Goal: Task Accomplishment & Management: Manage account settings

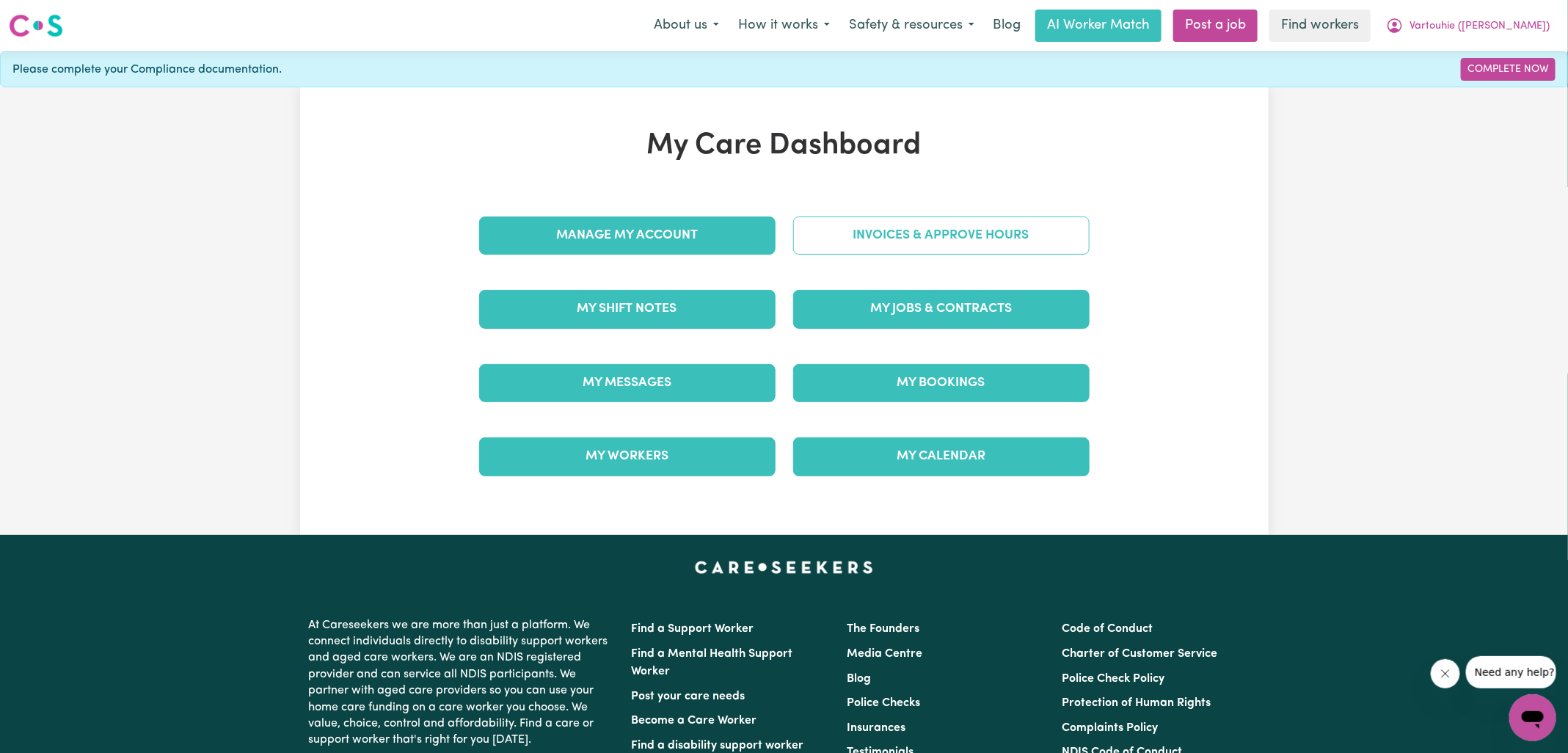
click at [863, 244] on link "Invoices & Approve Hours" at bounding box center [941, 235] width 296 height 38
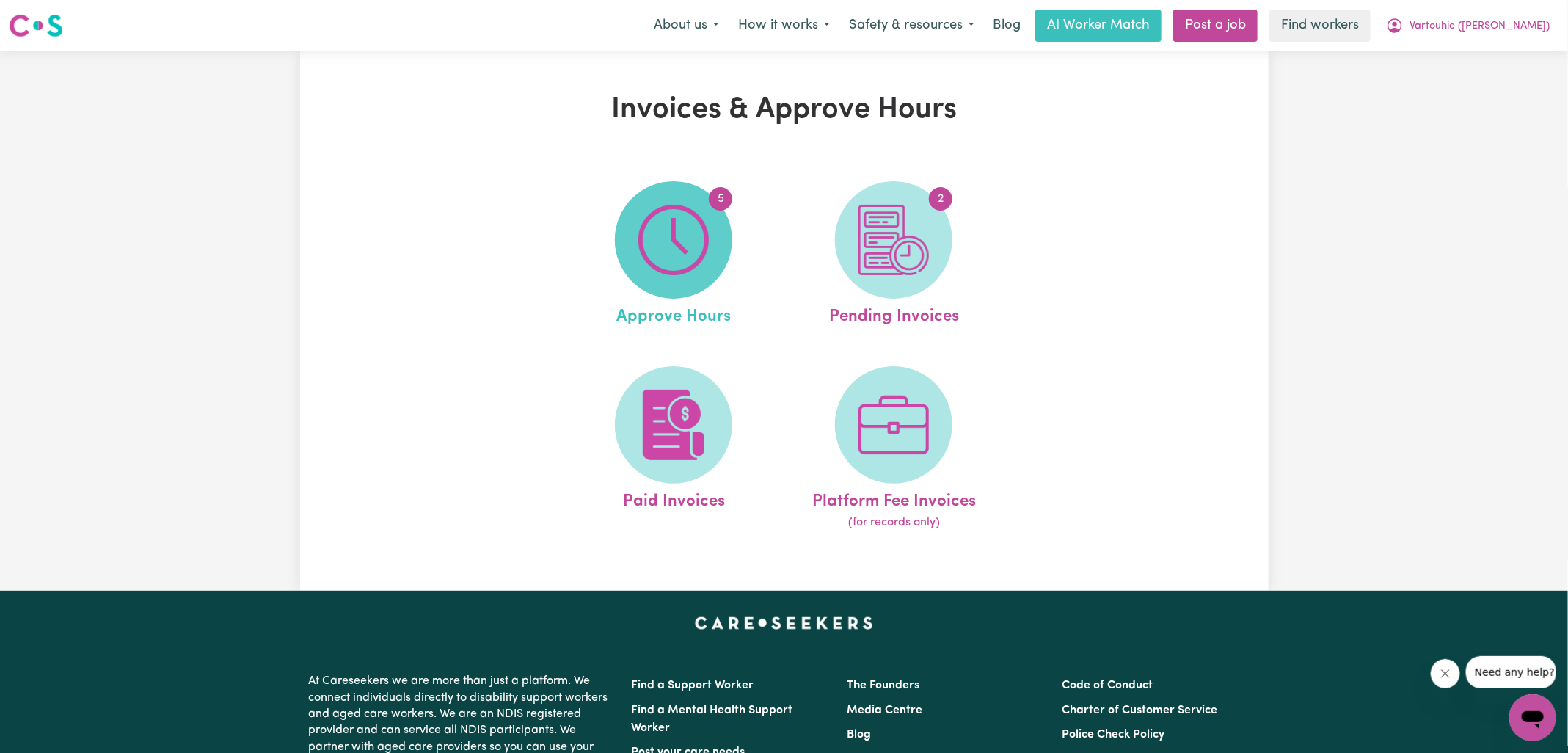
click at [678, 249] on img at bounding box center [673, 240] width 71 height 71
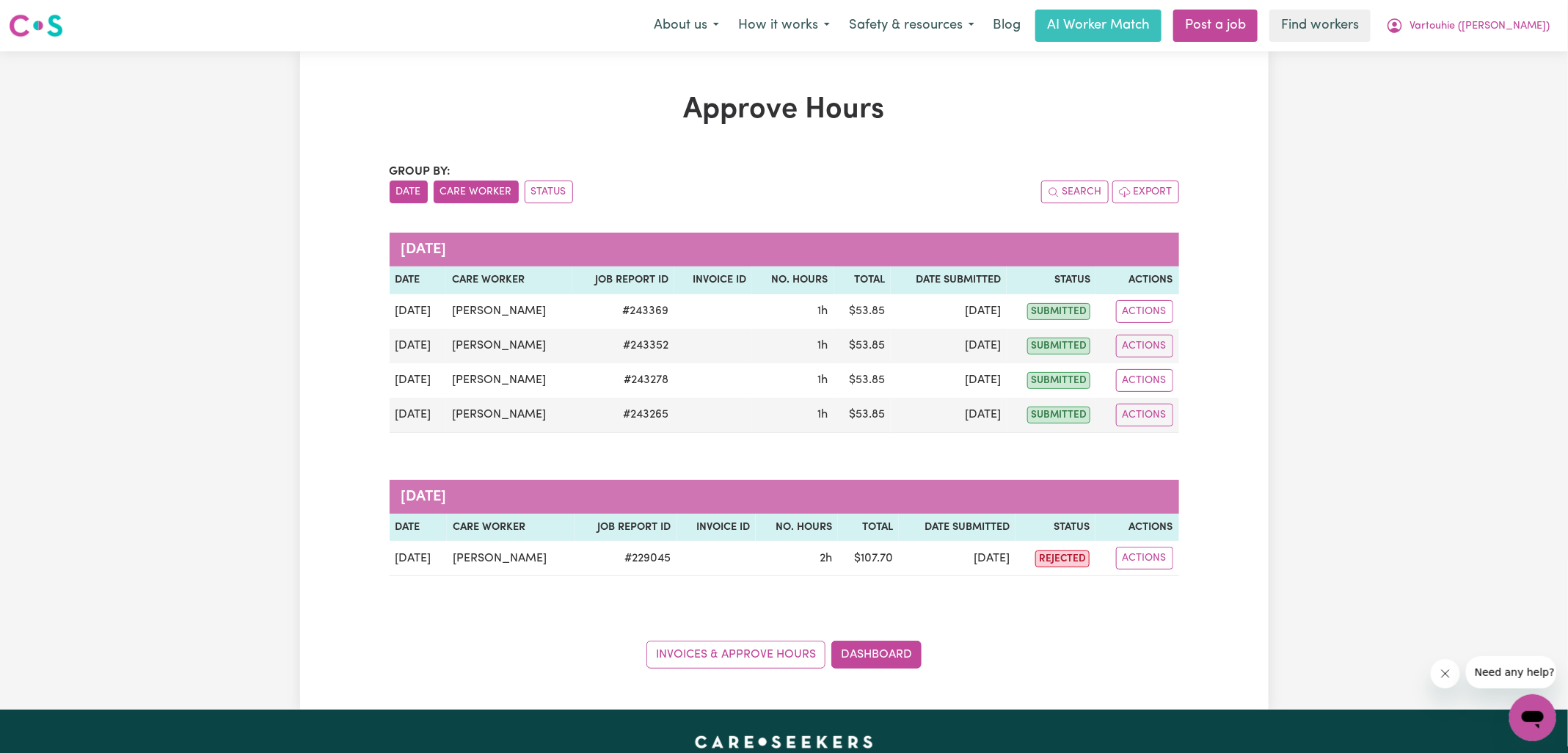
click at [497, 197] on button "Care Worker" at bounding box center [476, 192] width 85 height 23
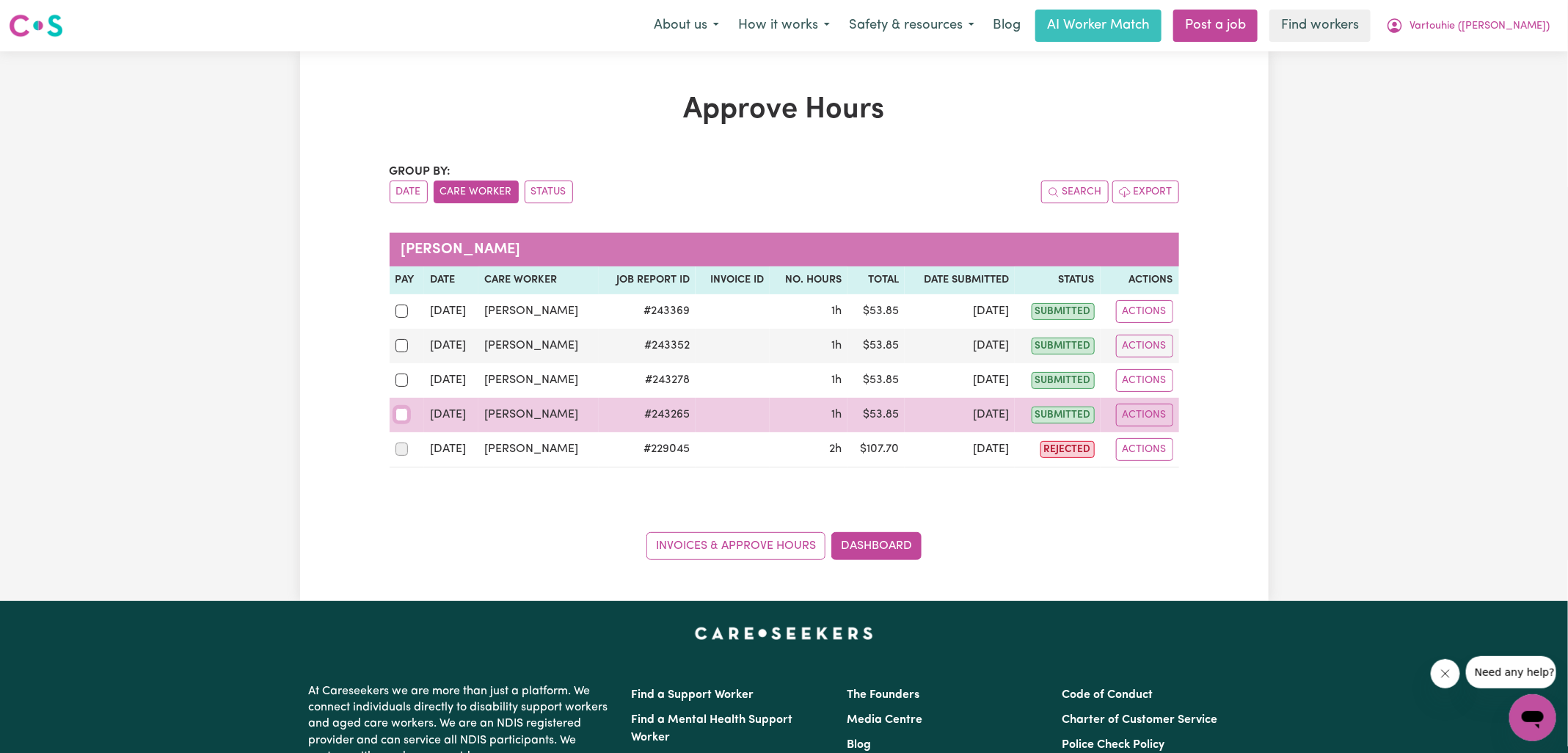
click at [405, 417] on input "checkbox" at bounding box center [402, 415] width 13 height 13
checkbox input "true"
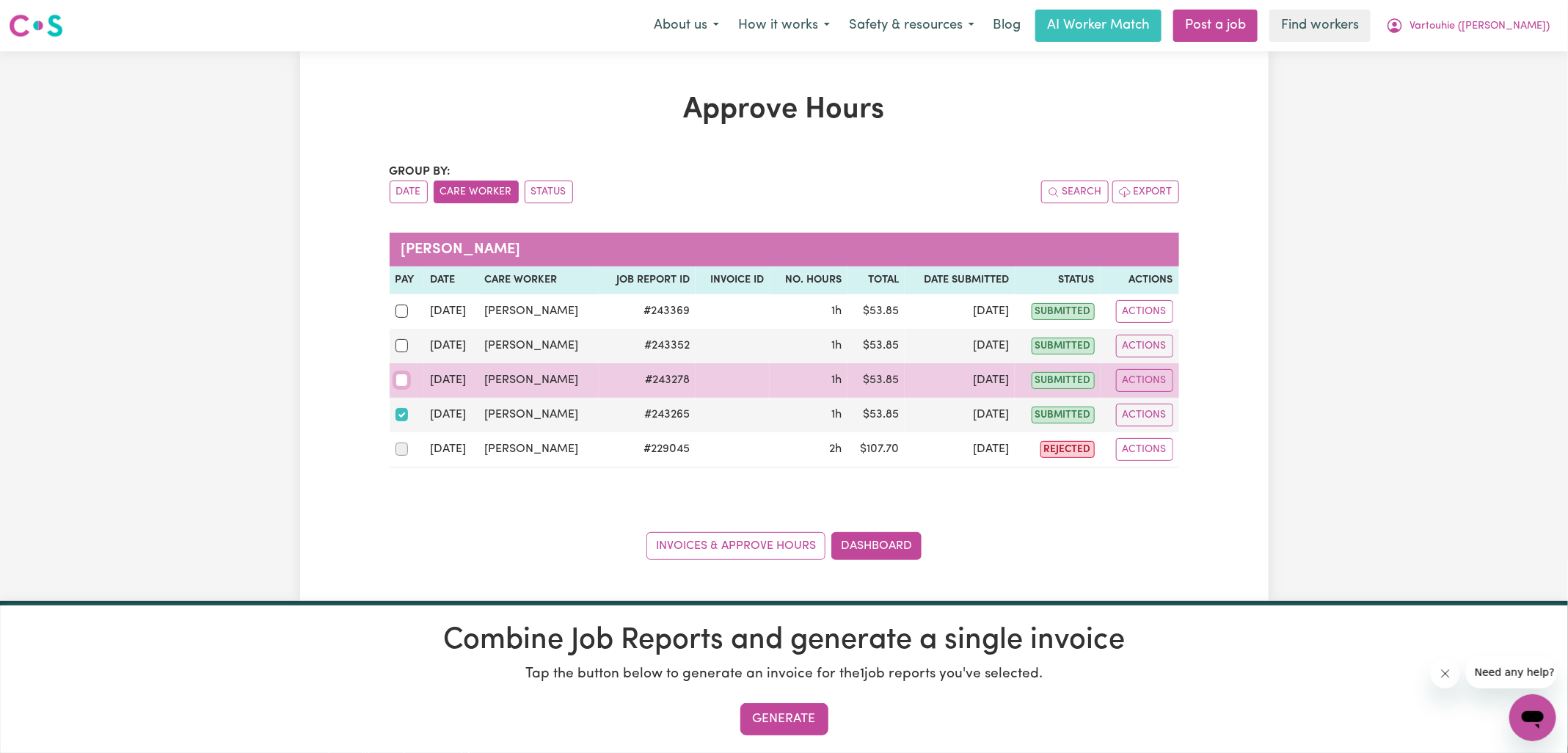
click at [401, 381] on input "checkbox" at bounding box center [402, 380] width 13 height 13
checkbox input "true"
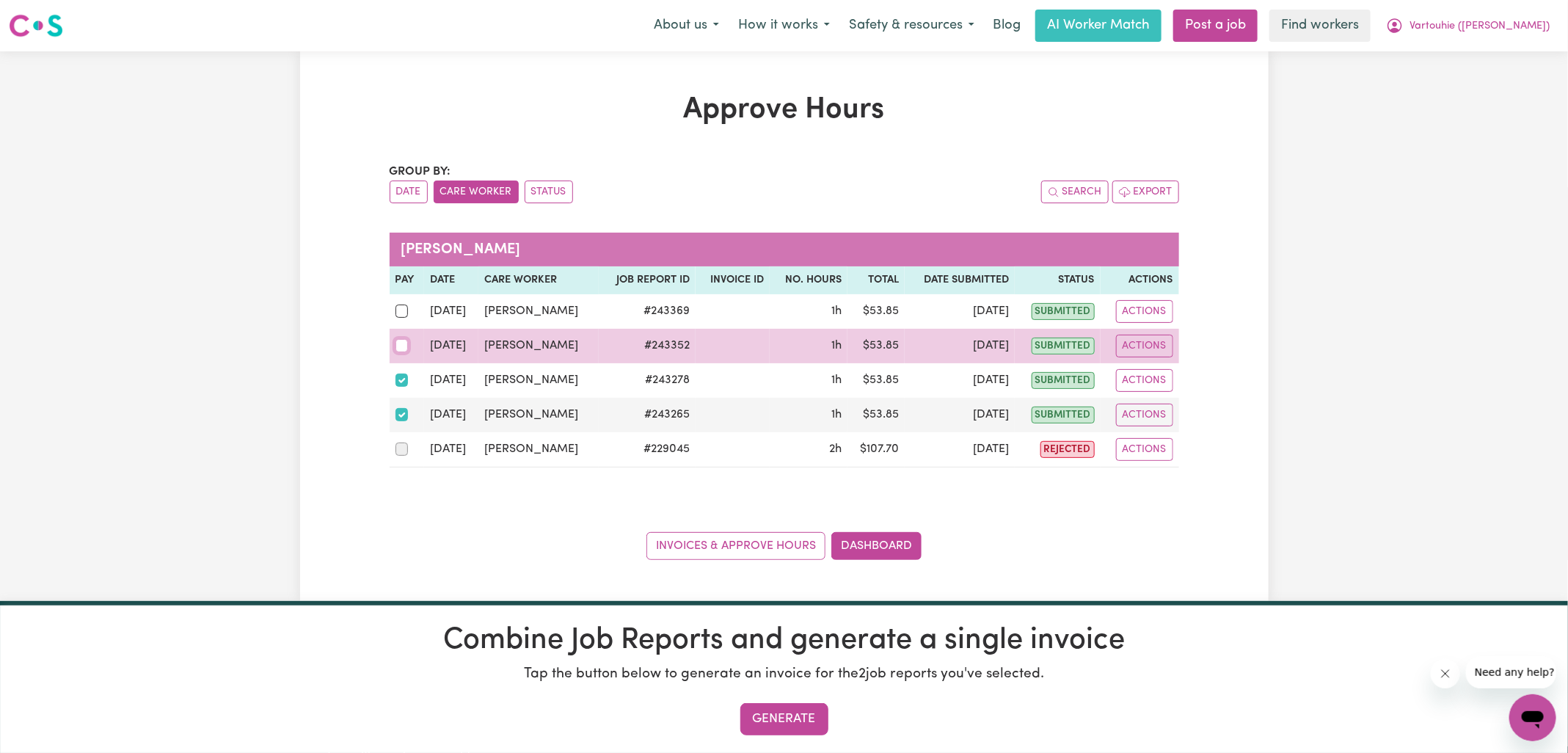
click at [402, 348] on input "checkbox" at bounding box center [402, 346] width 13 height 13
checkbox input "true"
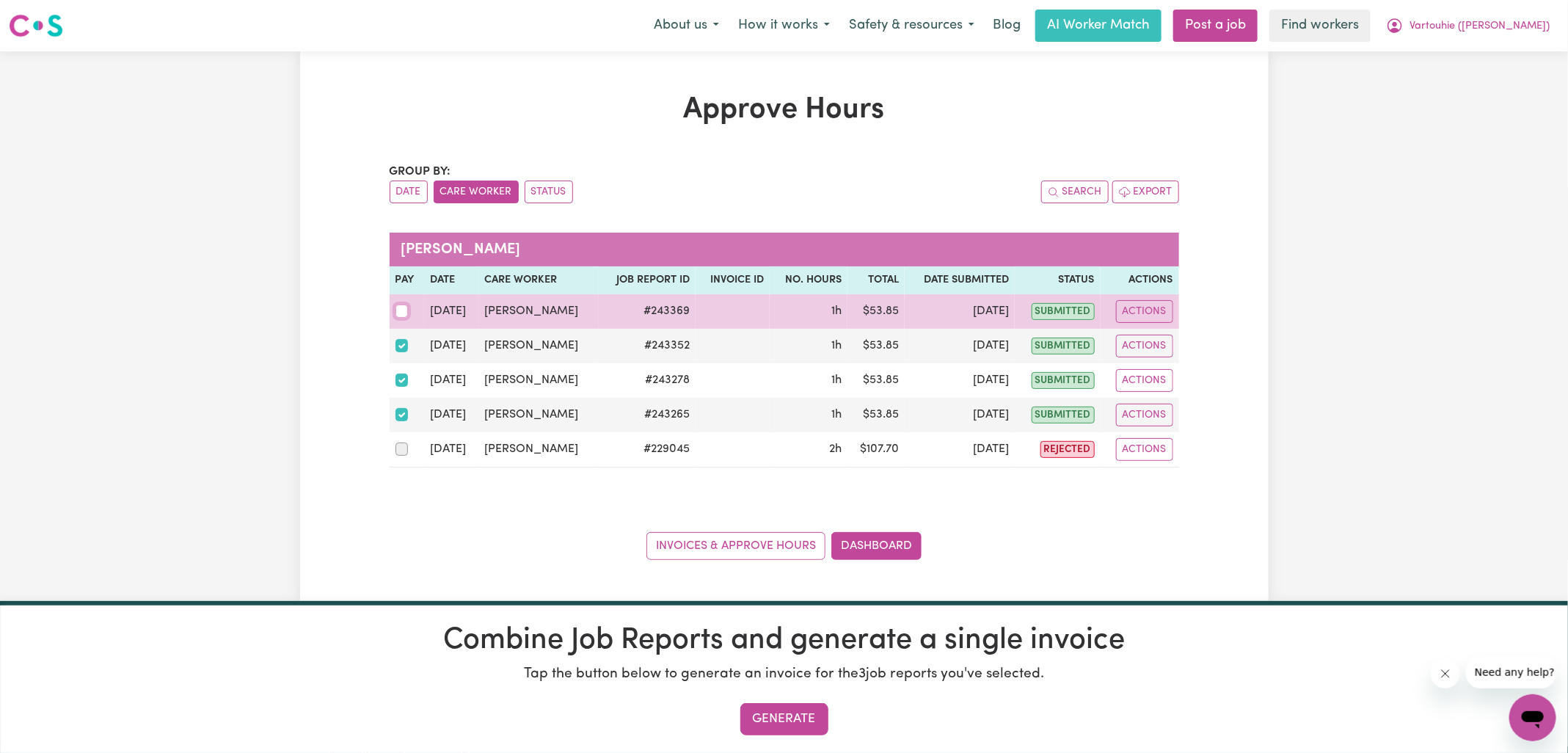
click at [403, 310] on input "checkbox" at bounding box center [402, 311] width 13 height 13
checkbox input "true"
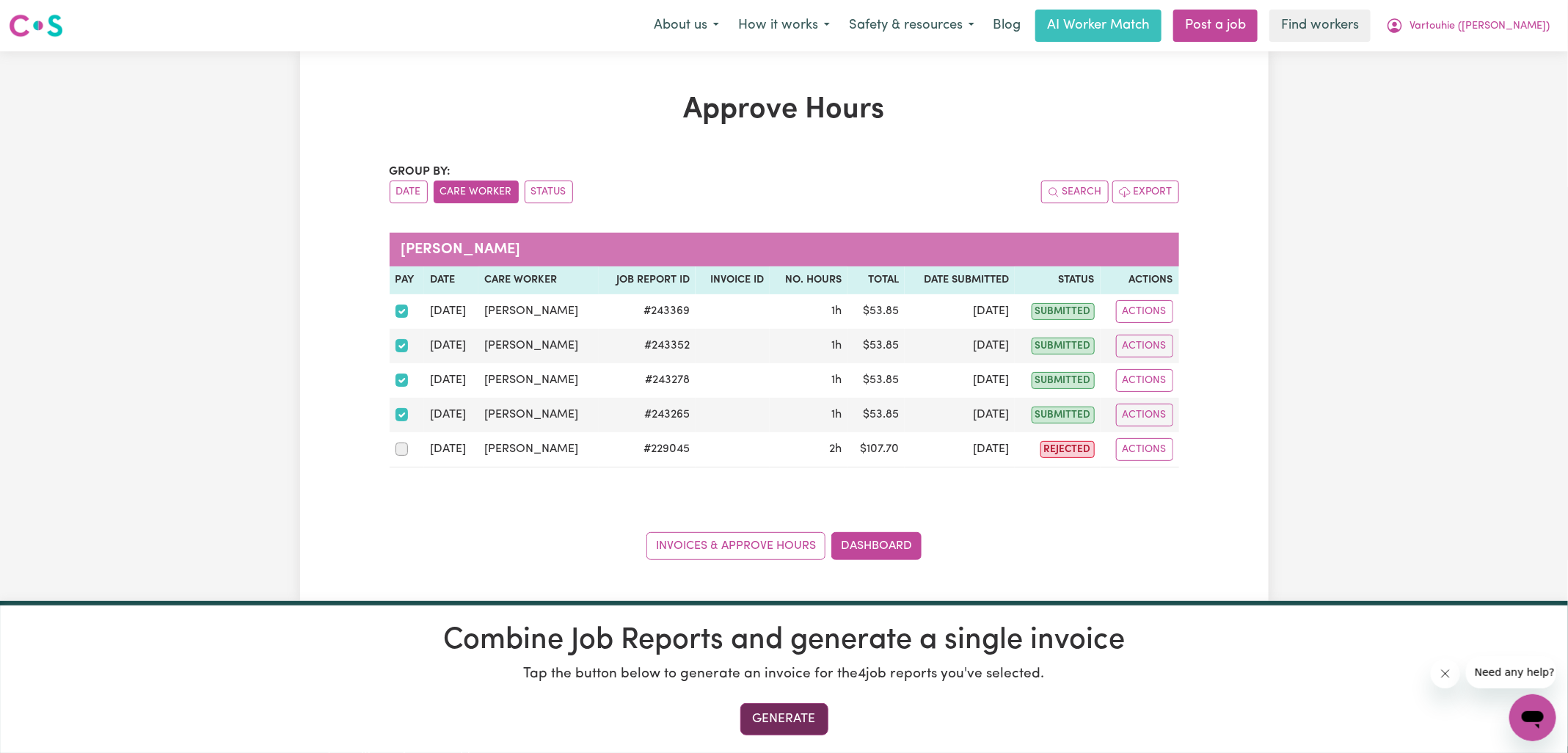
click at [786, 728] on button "Generate" at bounding box center [784, 719] width 88 height 32
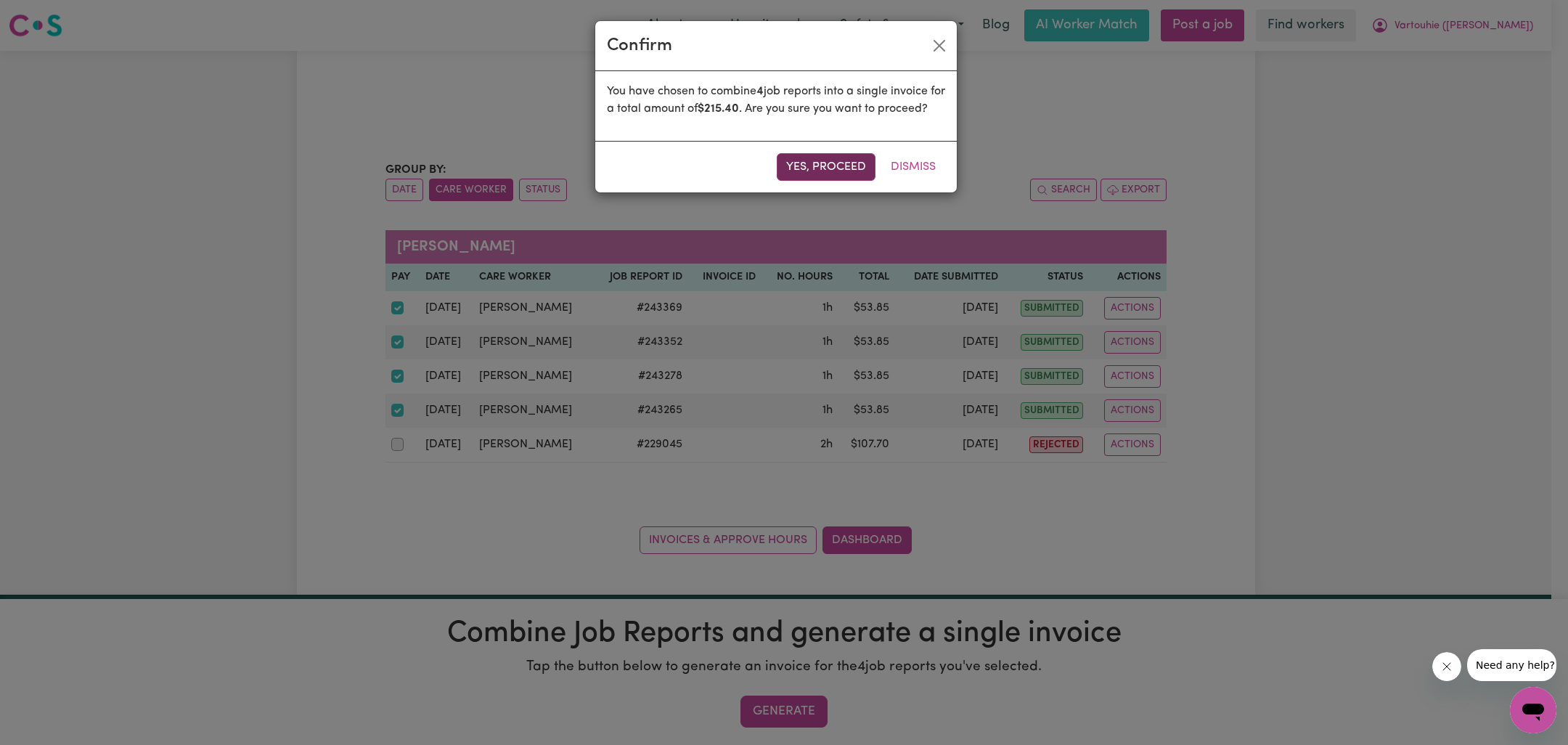
click at [841, 181] on button "Yes, proceed" at bounding box center [826, 168] width 98 height 28
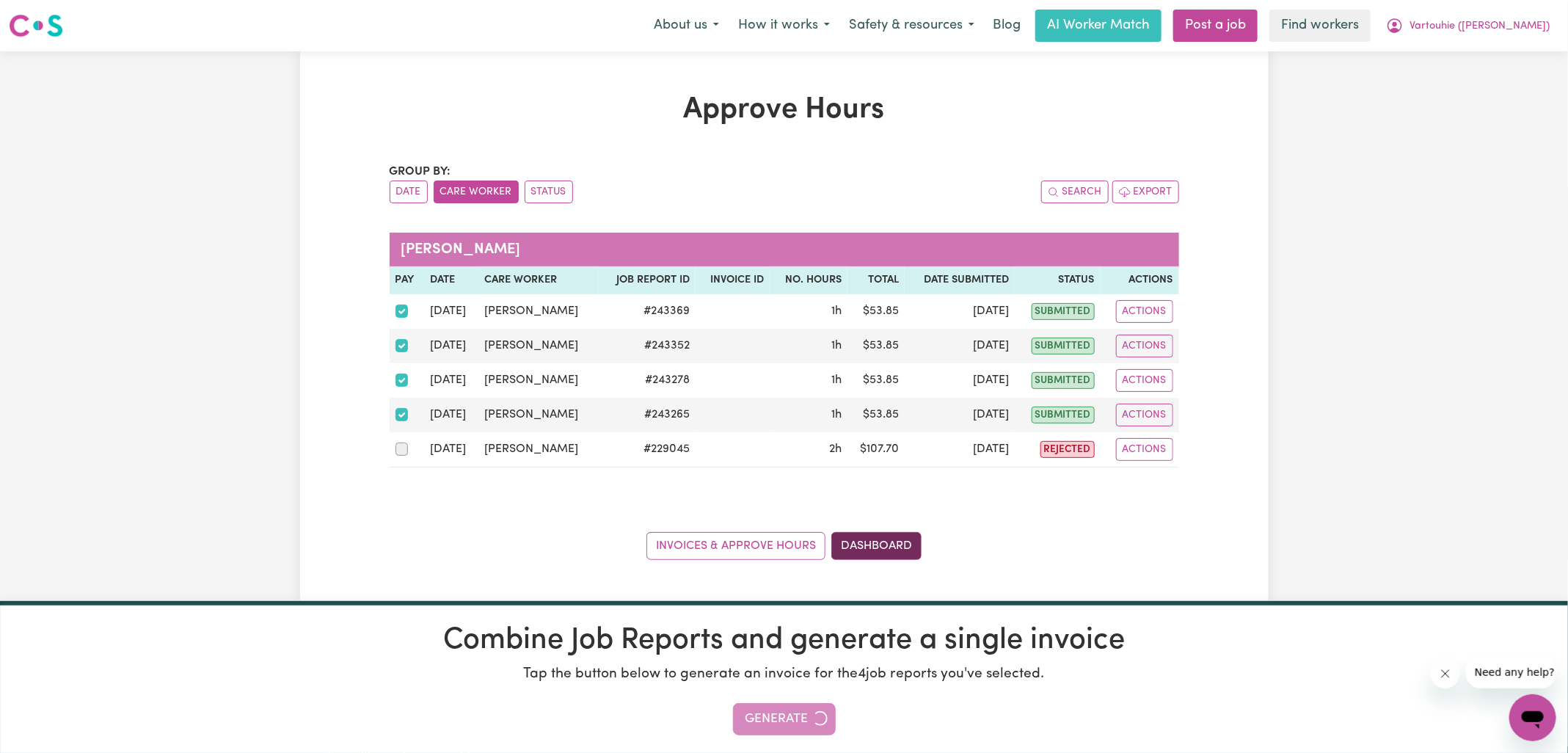
click at [873, 544] on link "Dashboard" at bounding box center [877, 547] width 91 height 28
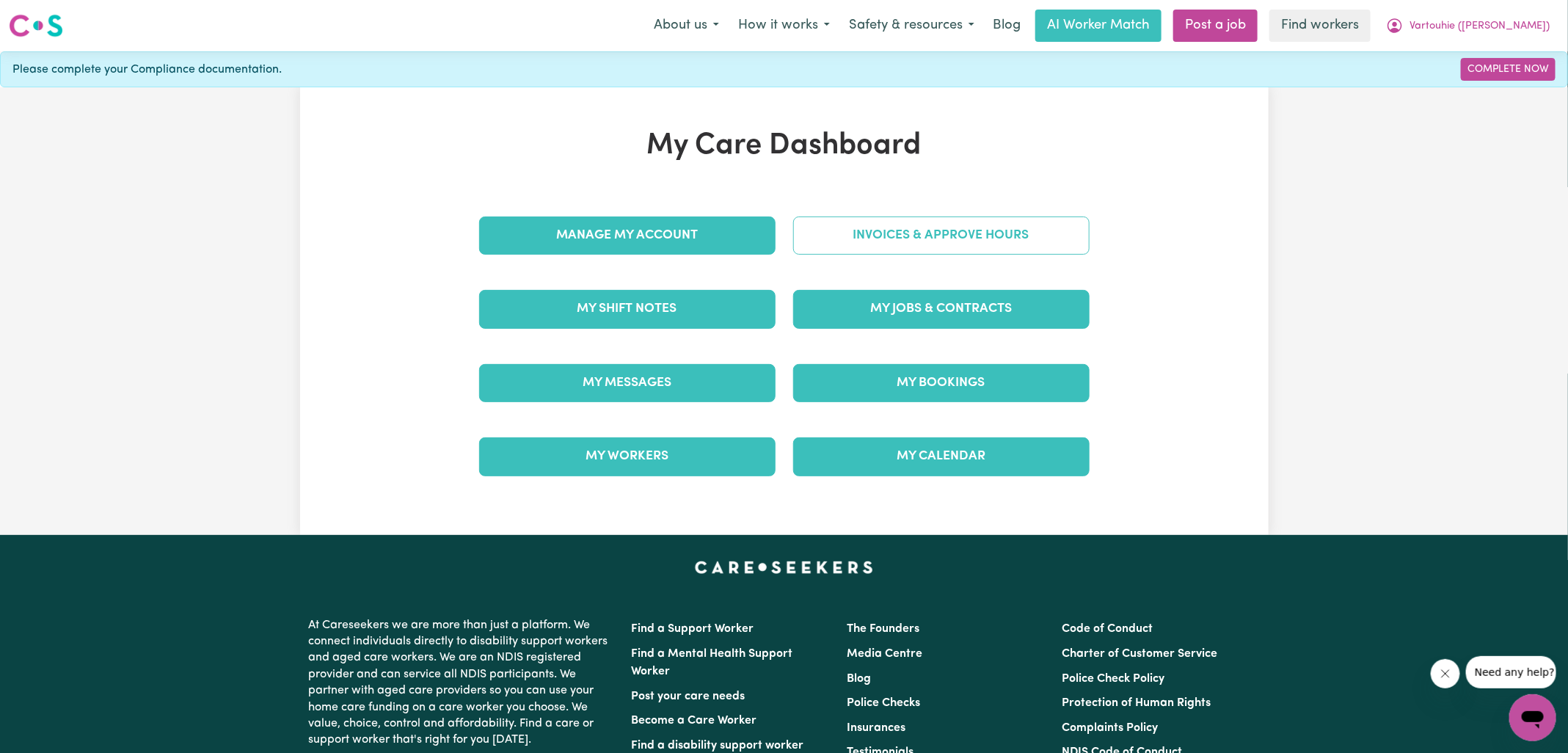
click at [939, 244] on link "Invoices & Approve Hours" at bounding box center [941, 235] width 296 height 38
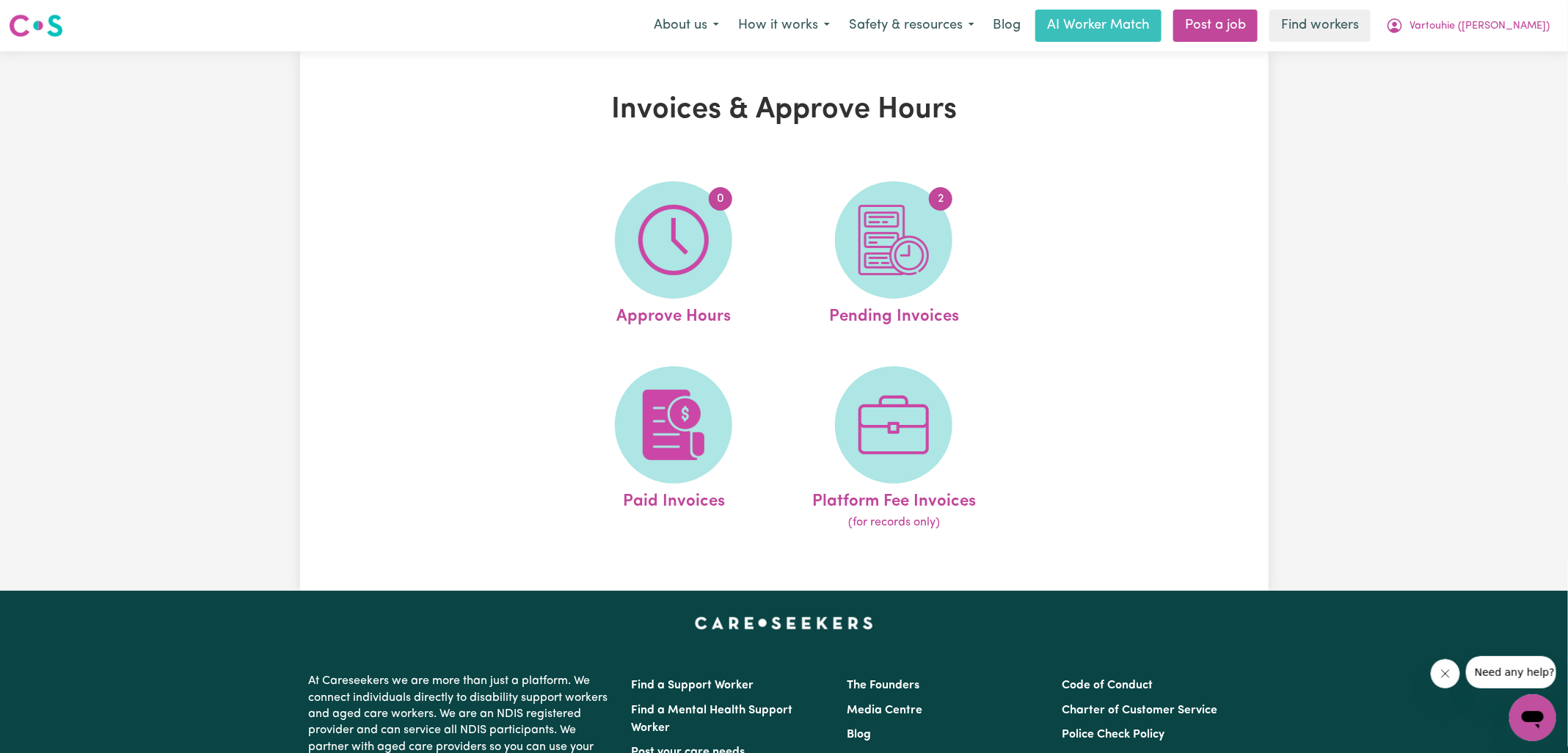
click at [878, 258] on img at bounding box center [893, 240] width 71 height 71
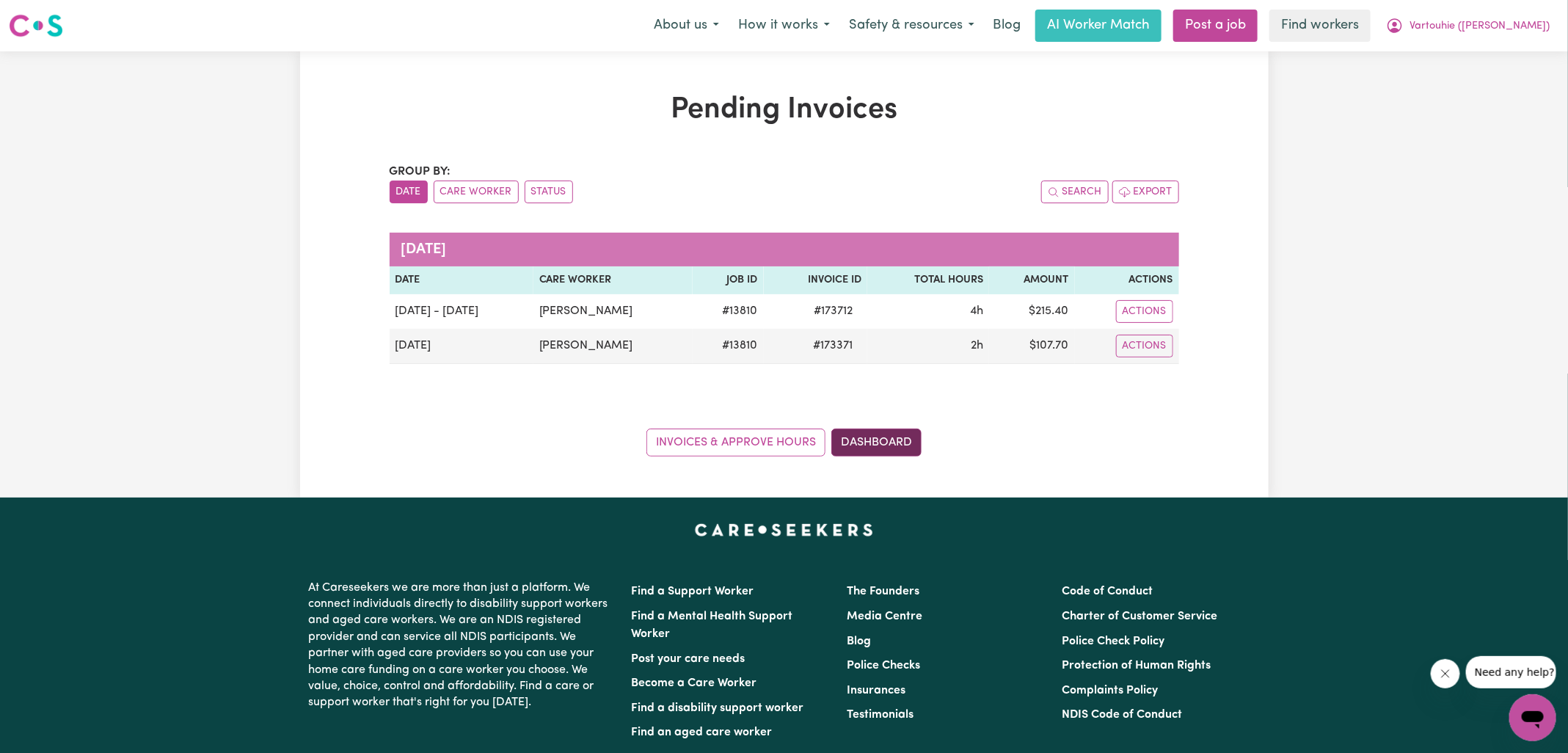
click at [863, 437] on link "Dashboard" at bounding box center [877, 443] width 91 height 28
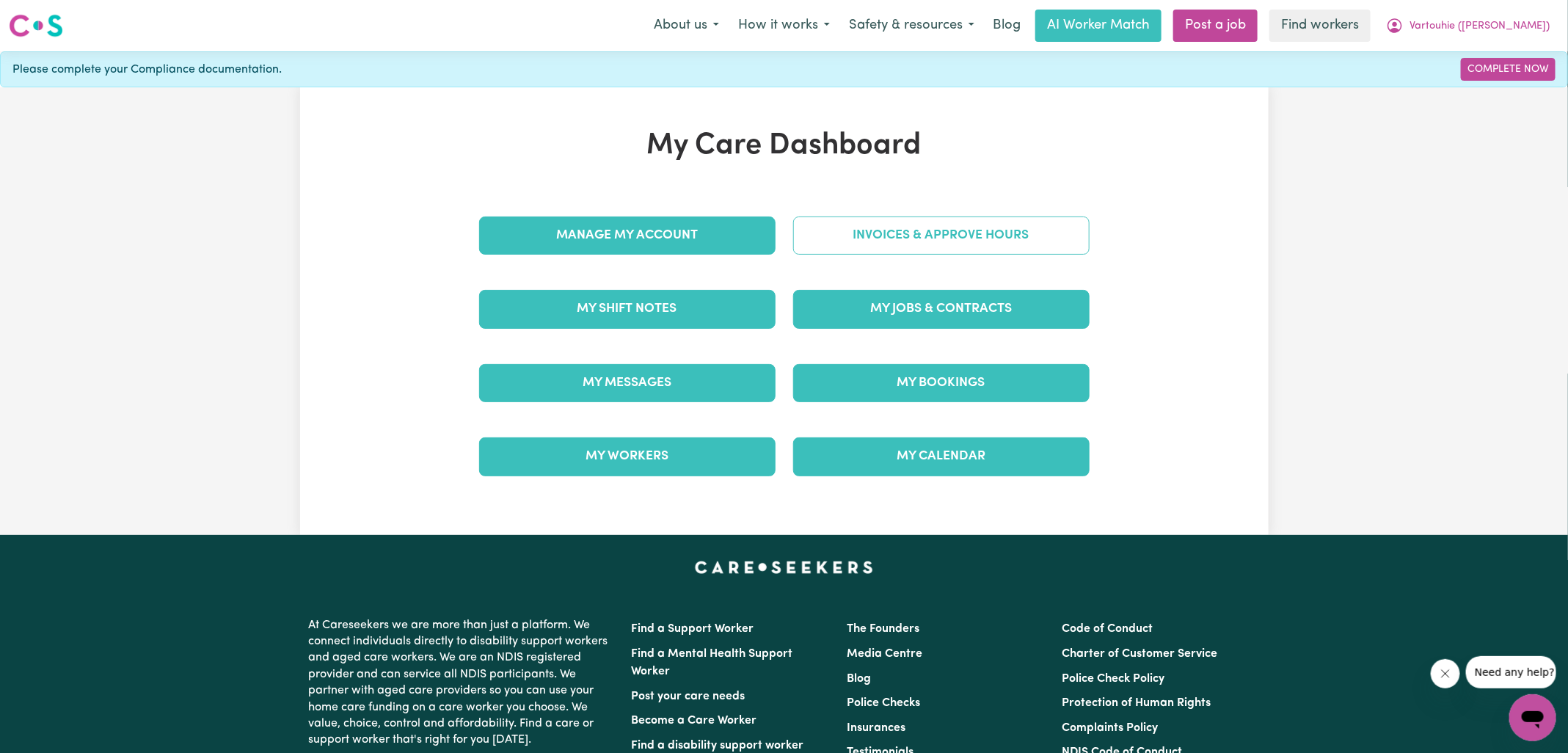
click at [853, 250] on link "Invoices & Approve Hours" at bounding box center [941, 235] width 296 height 38
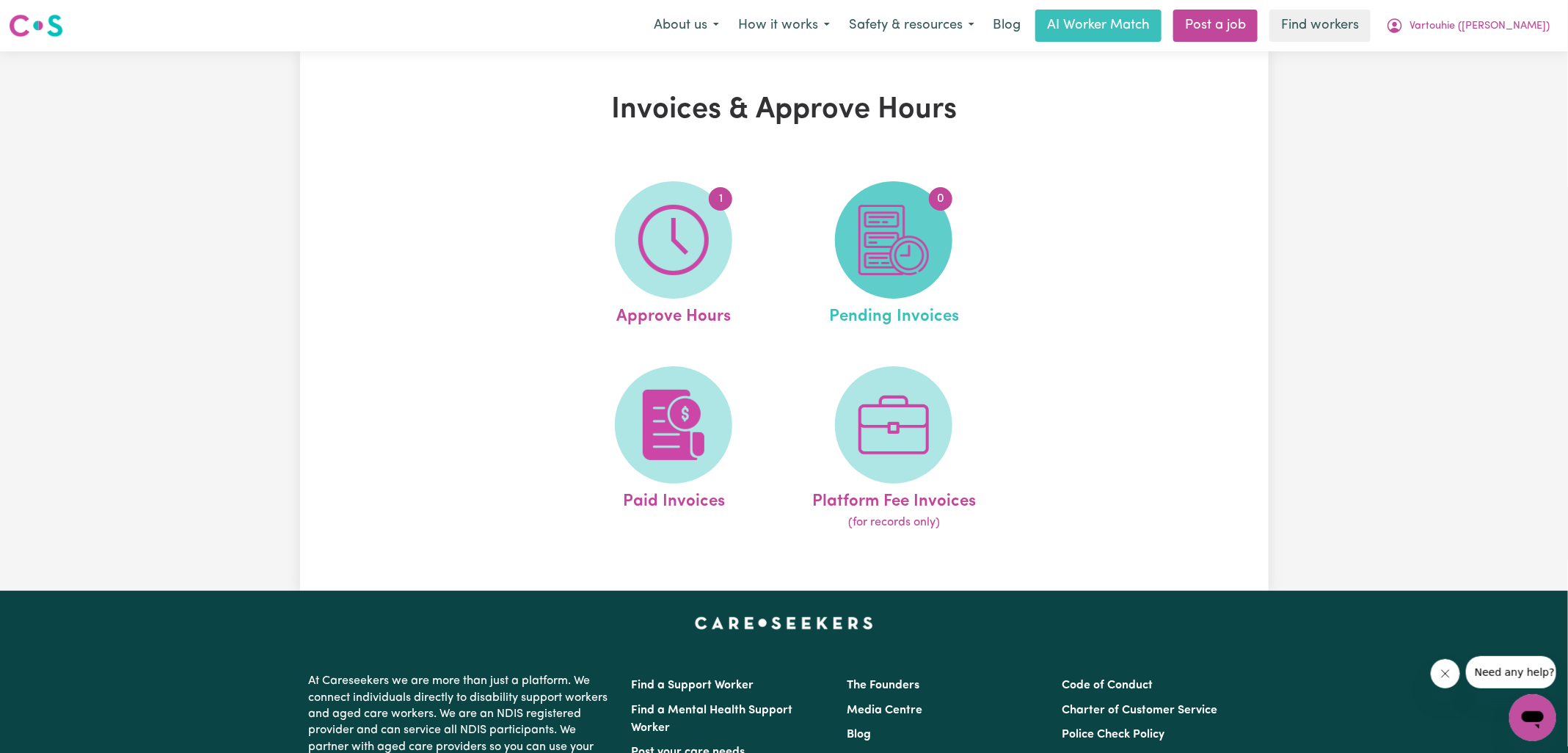
click at [933, 243] on span "0" at bounding box center [894, 240] width 117 height 117
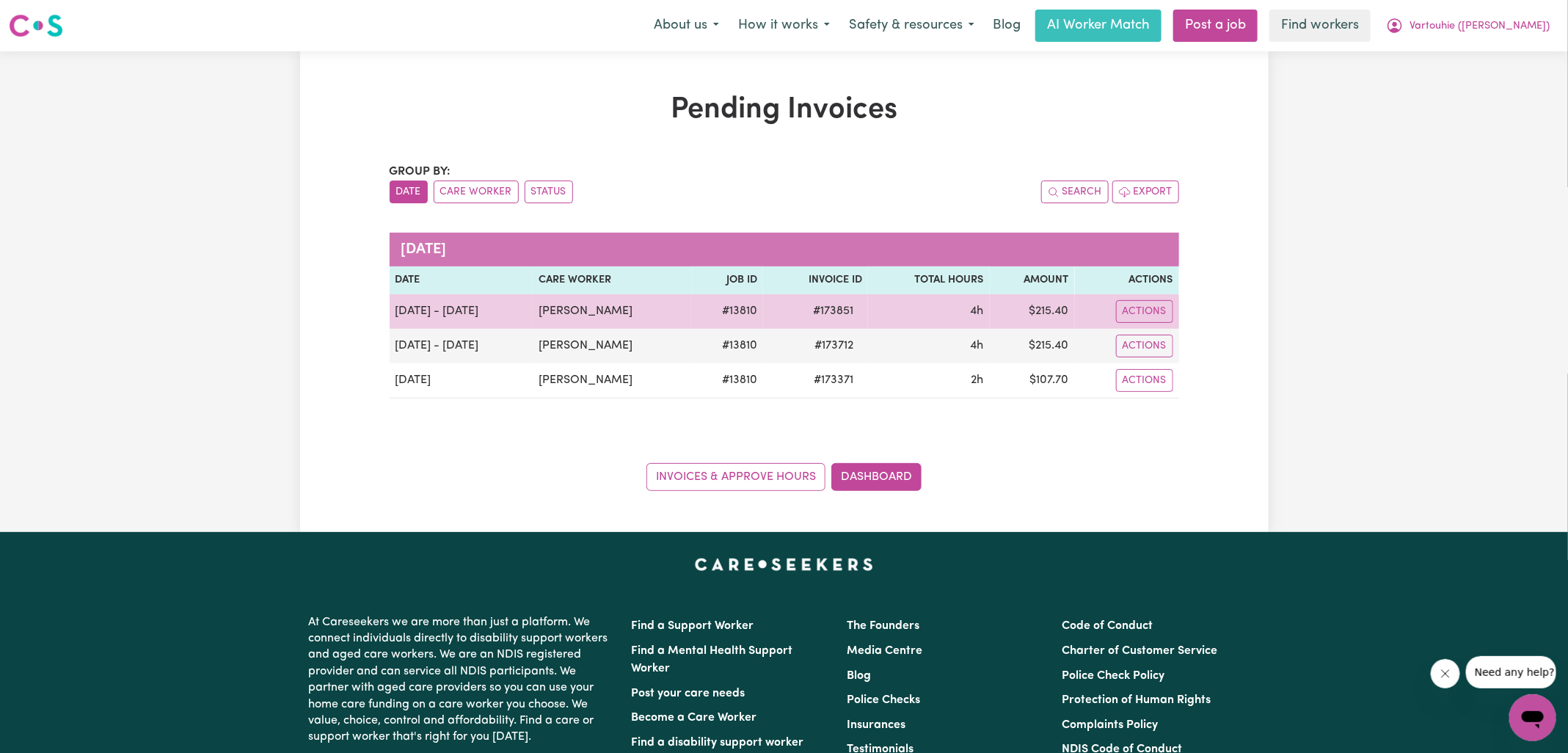
click at [856, 312] on span "# 173851" at bounding box center [833, 311] width 58 height 18
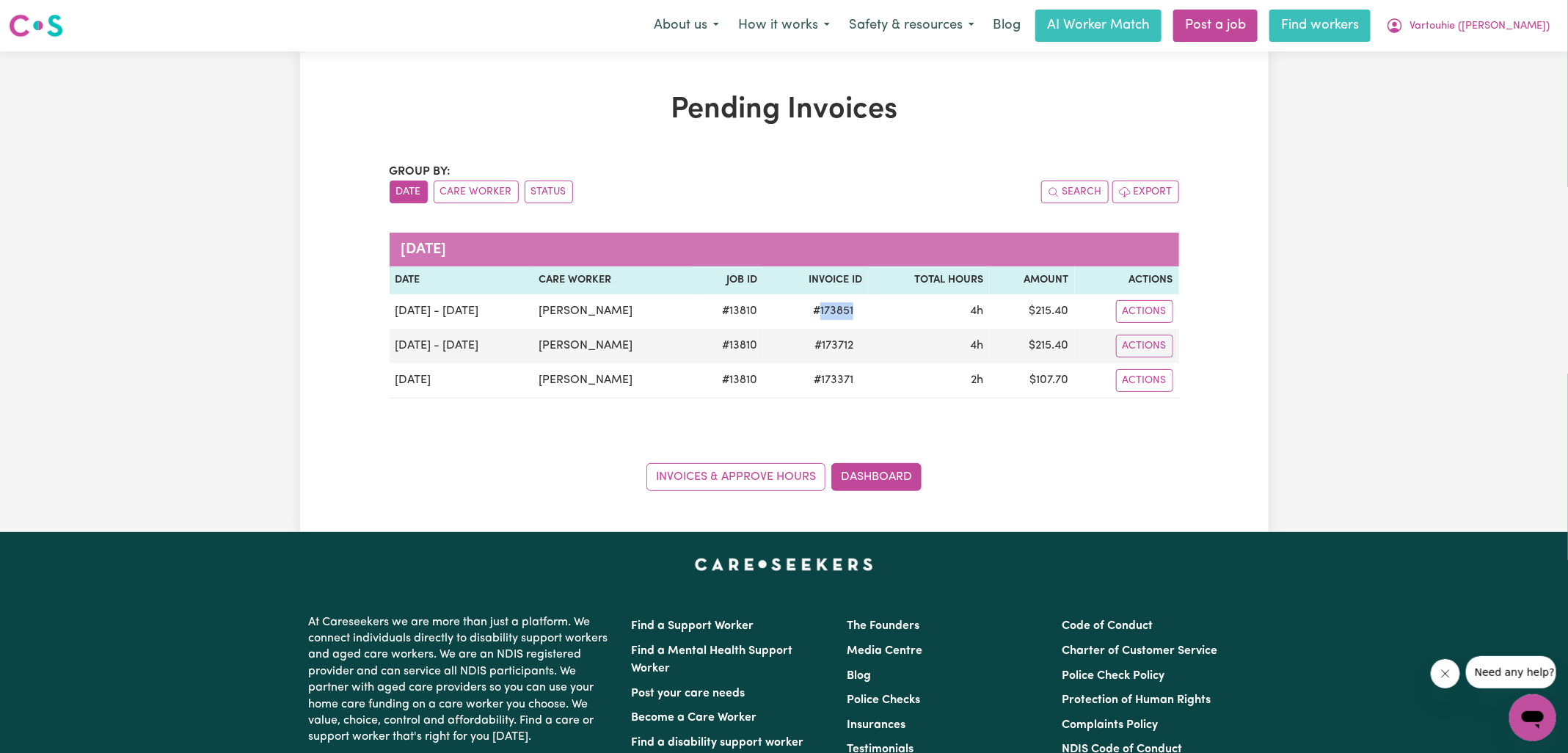
copy span "173851"
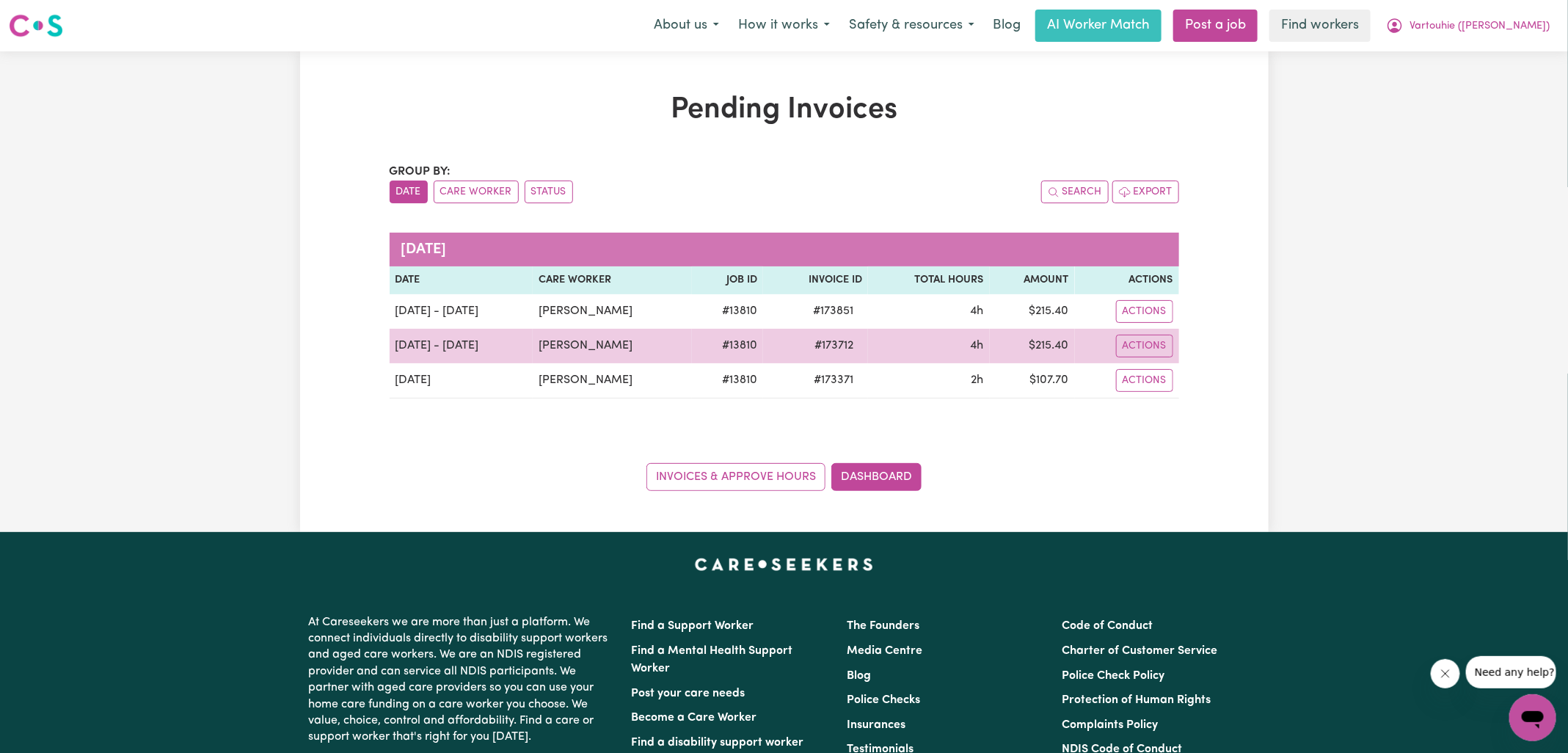
click at [856, 339] on span "# 173712" at bounding box center [834, 346] width 56 height 18
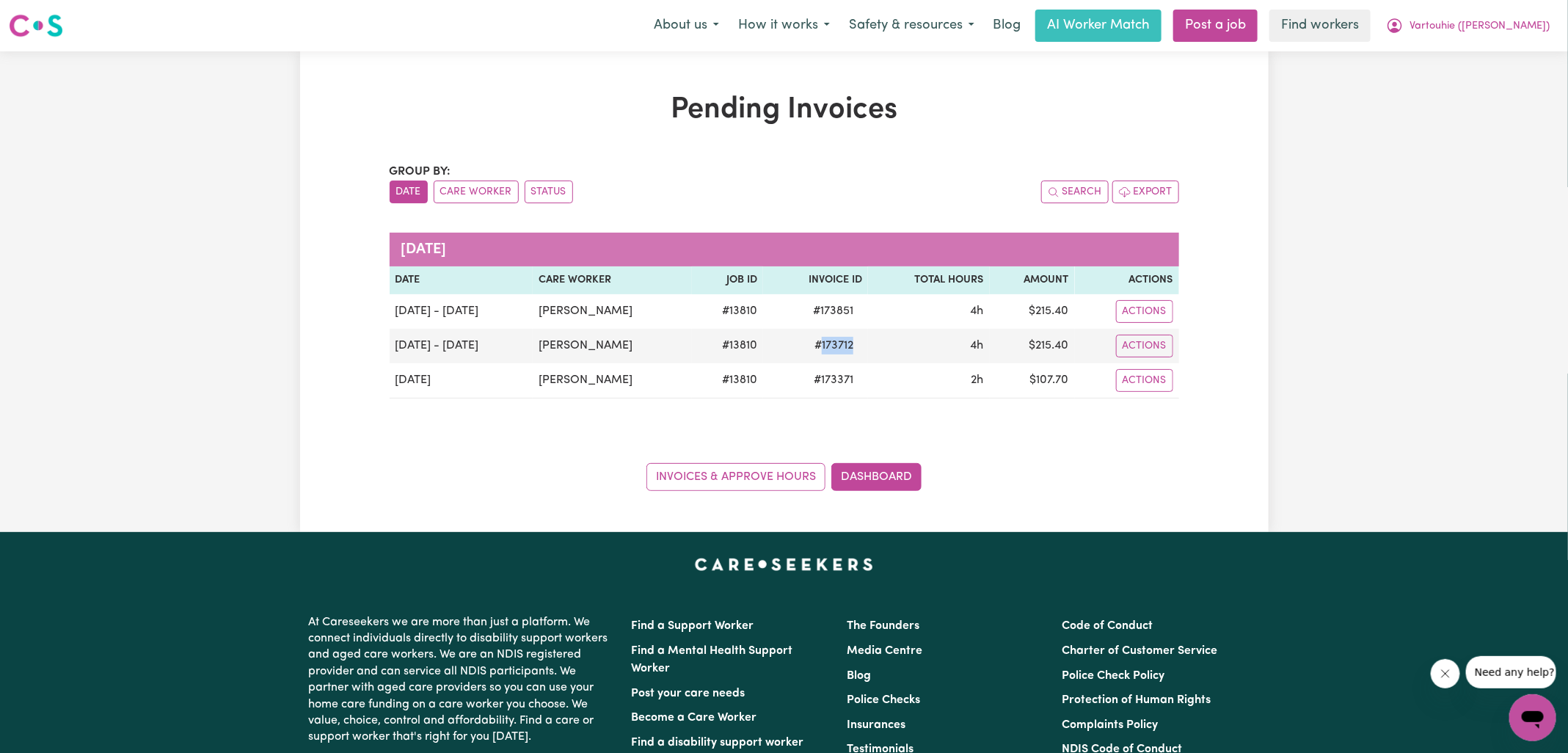
copy span "173712"
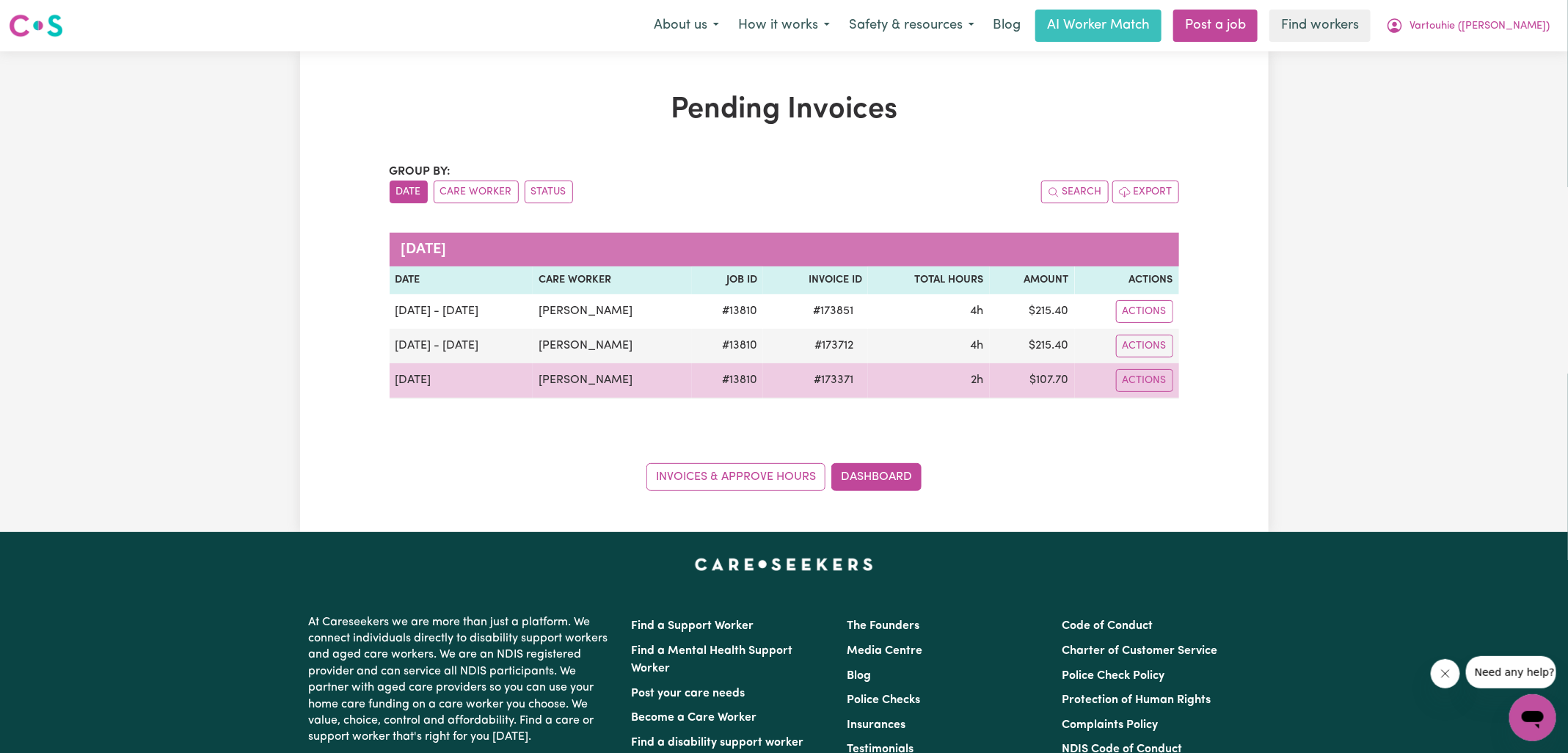
click at [862, 383] on span "# 173371" at bounding box center [833, 380] width 57 height 18
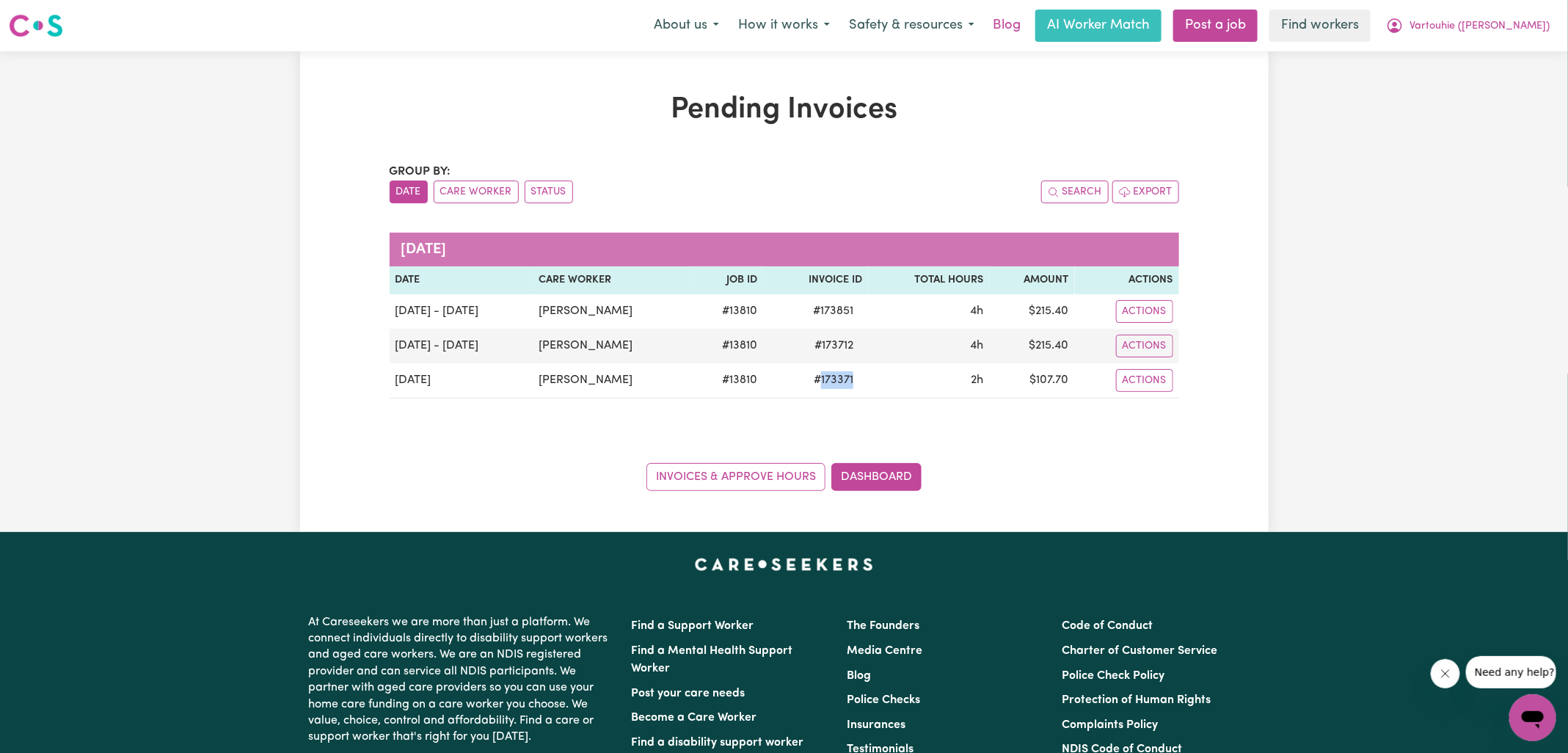
copy span "173371"
click at [1467, 25] on button "Vartouhie ([PERSON_NAME])" at bounding box center [1468, 26] width 183 height 31
click at [1465, 90] on link "Logout" at bounding box center [1500, 85] width 116 height 28
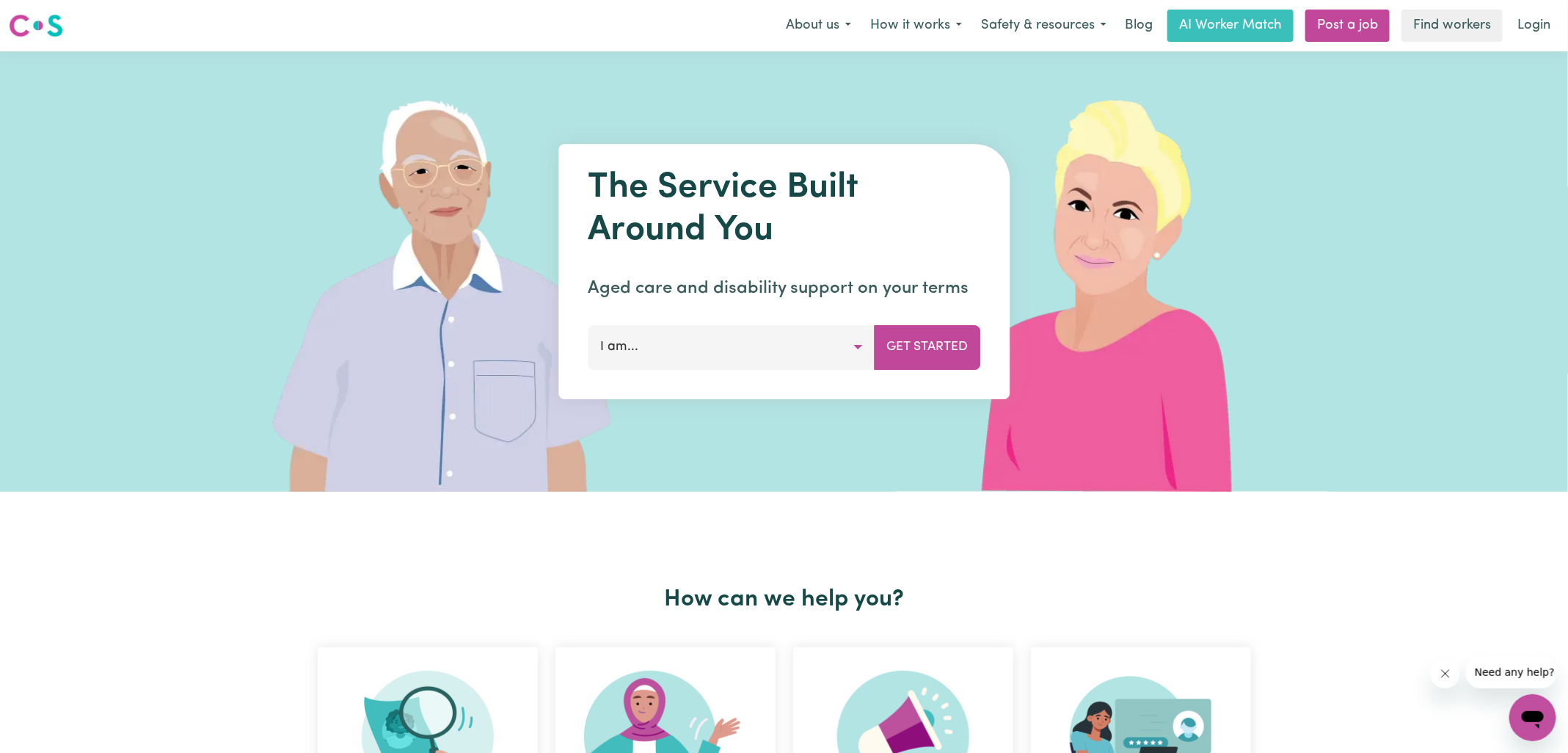
click at [1531, 32] on link "Login" at bounding box center [1534, 25] width 50 height 32
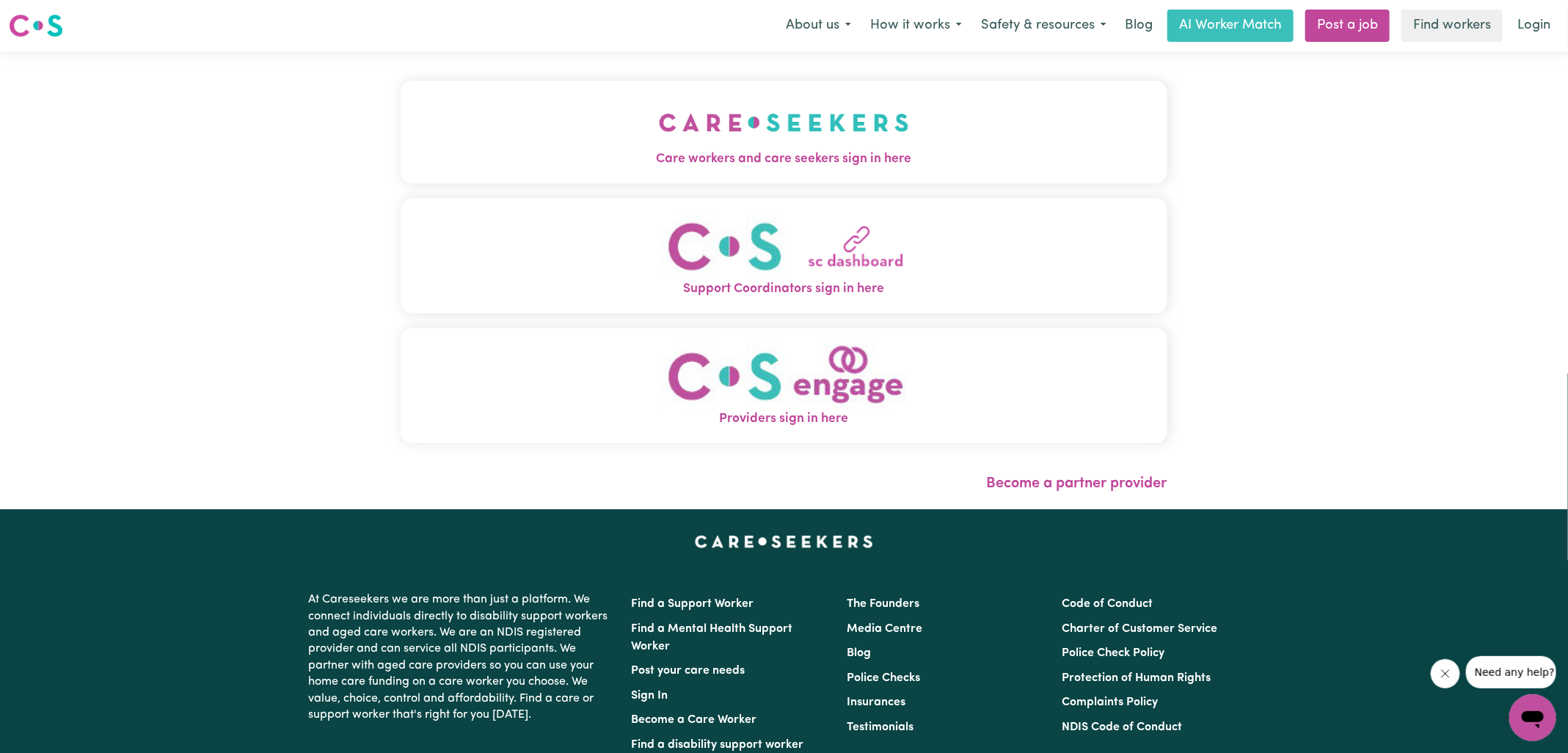
click at [889, 153] on span "Care workers and care seekers sign in here" at bounding box center [784, 160] width 767 height 19
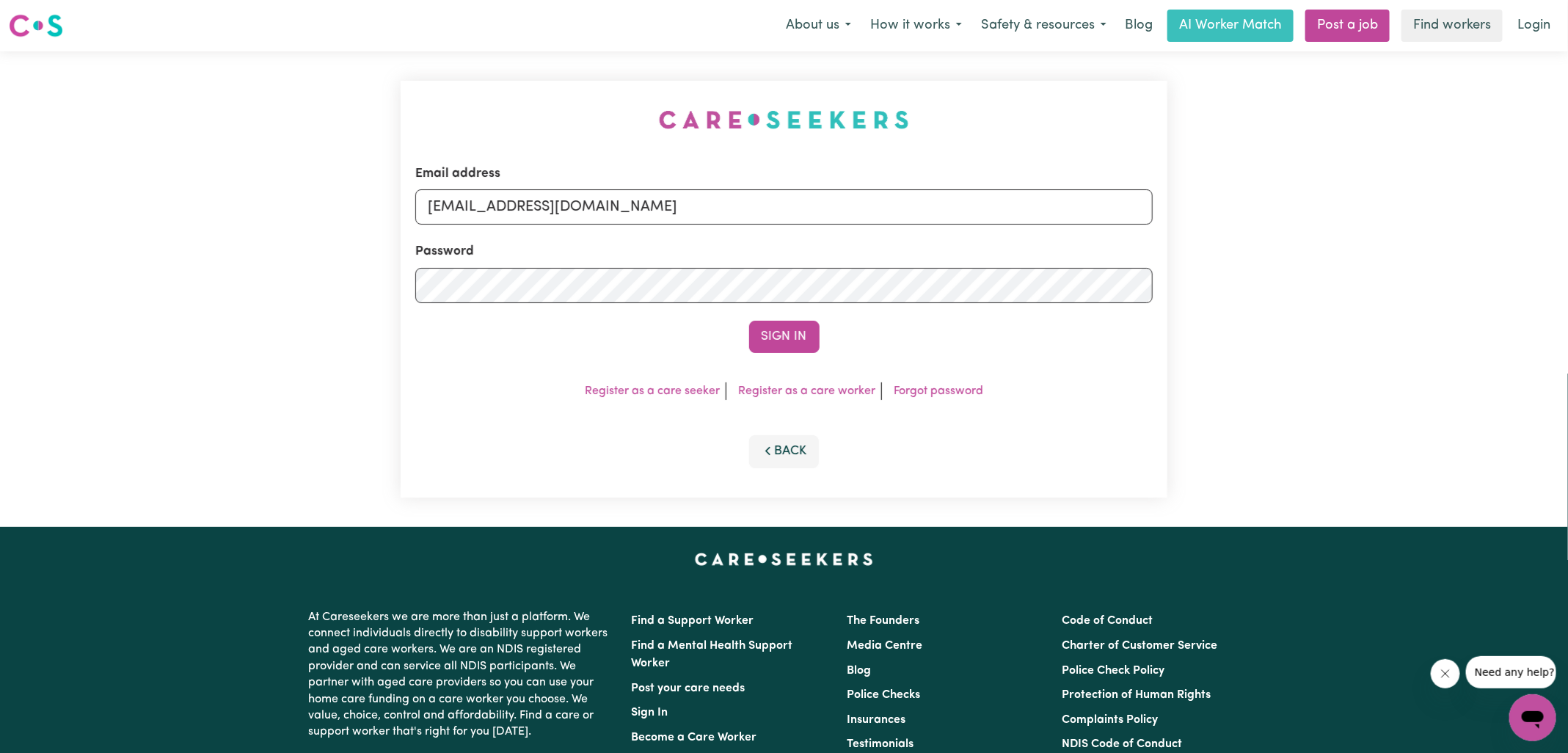
click at [509, 111] on div "Email address [EMAIL_ADDRESS][DOMAIN_NAME] Password Sign In Register as a care …" at bounding box center [784, 289] width 785 height 475
drag, startPoint x: 505, startPoint y: 203, endPoint x: 1394, endPoint y: 398, distance: 910.1
click at [1394, 398] on div "Email address [EMAIL_ADDRESS][DOMAIN_NAME] Password Sign In Register as a care …" at bounding box center [784, 289] width 1568 height 475
type input "[EMAIL_ADDRESS][DOMAIN_NAME]"
click at [749, 321] on button "Sign In" at bounding box center [784, 336] width 71 height 32
